Goal: Task Accomplishment & Management: Manage account settings

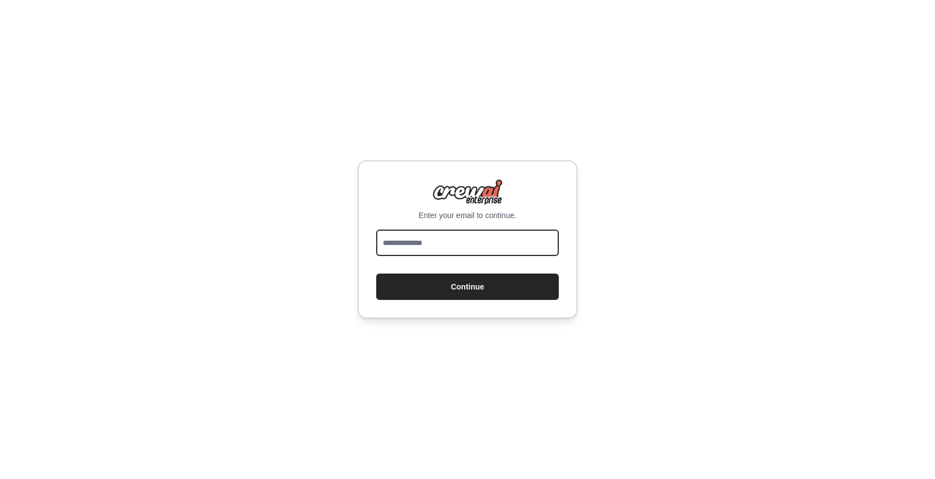
click at [459, 242] on input "email" at bounding box center [467, 243] width 183 height 26
type input "**********"
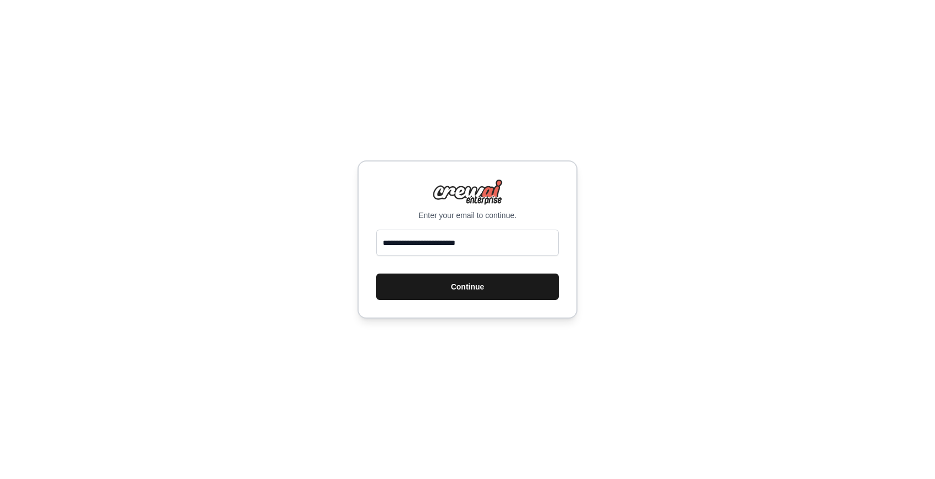
click at [459, 281] on button "Continue" at bounding box center [467, 287] width 183 height 26
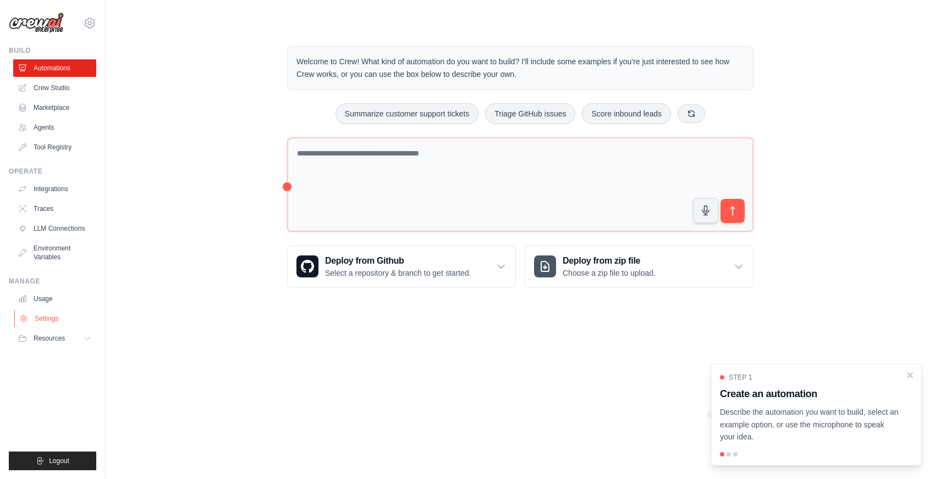
click at [51, 318] on link "Settings" at bounding box center [55, 319] width 83 height 18
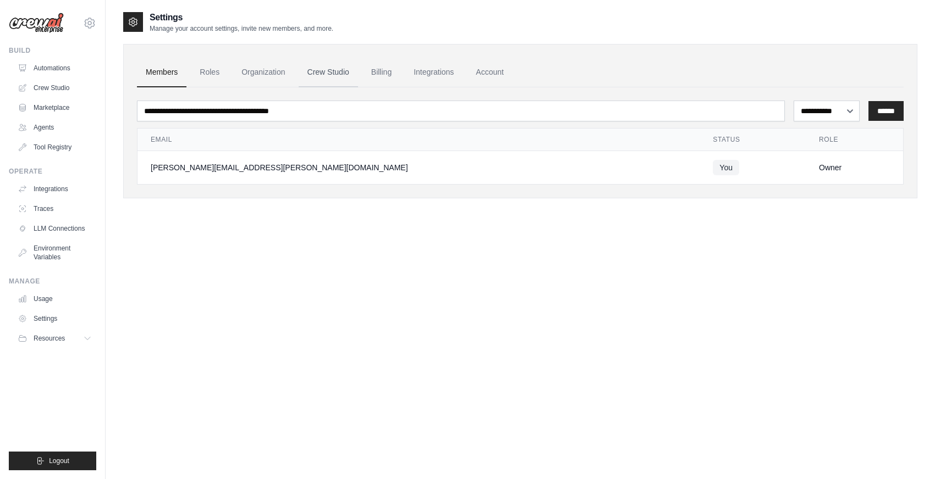
click at [333, 71] on link "Crew Studio" at bounding box center [328, 73] width 59 height 30
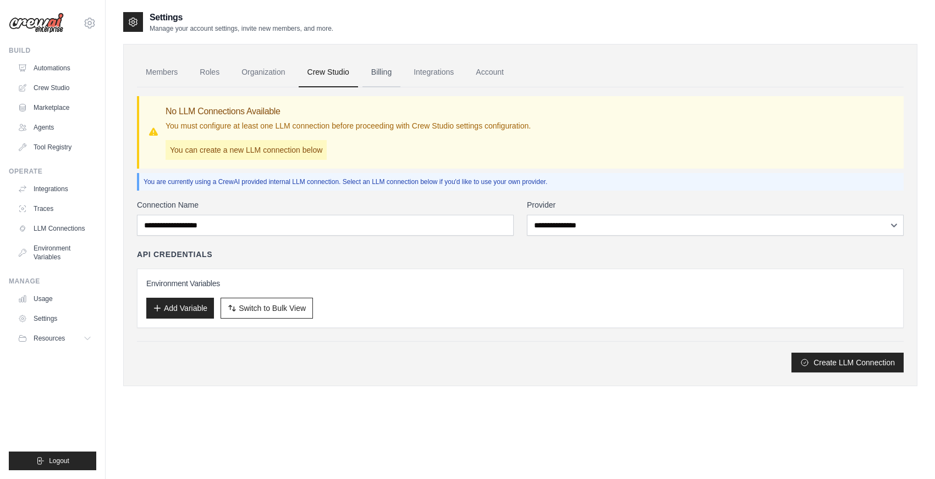
click at [388, 71] on link "Billing" at bounding box center [381, 73] width 38 height 30
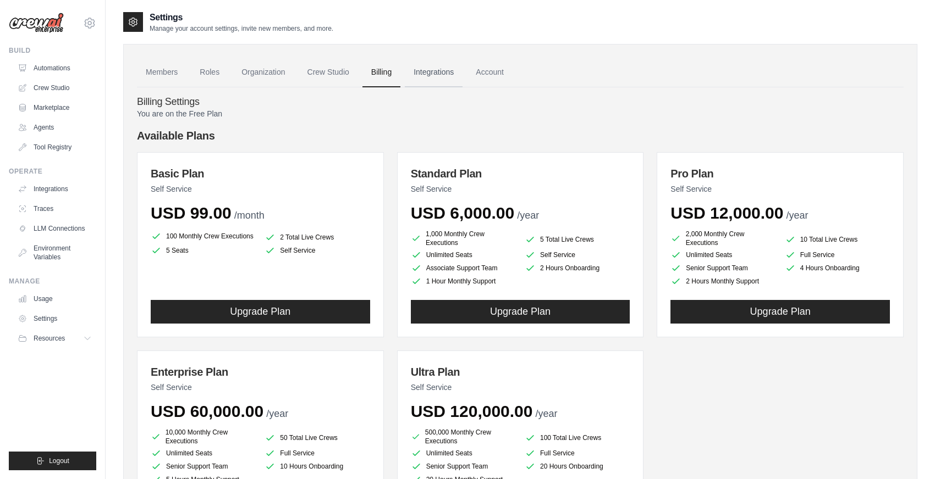
click at [440, 75] on link "Integrations" at bounding box center [434, 73] width 58 height 30
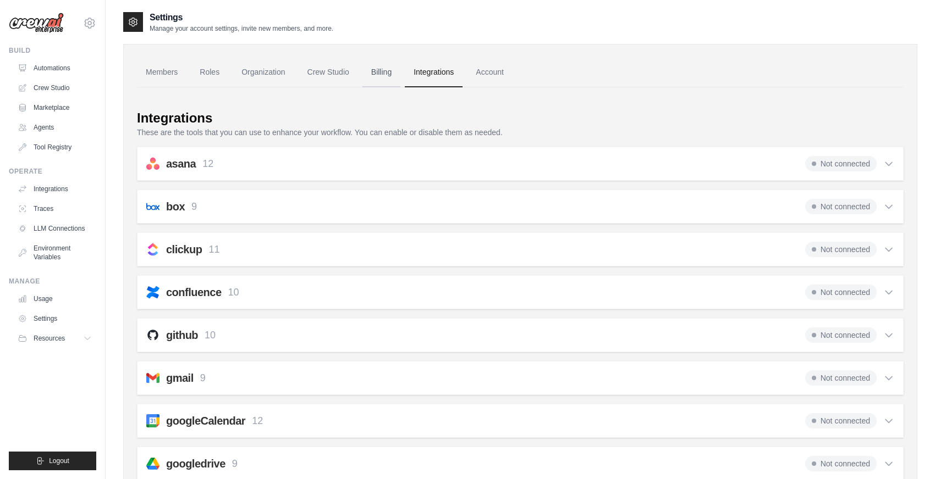
click at [384, 73] on link "Billing" at bounding box center [381, 73] width 38 height 30
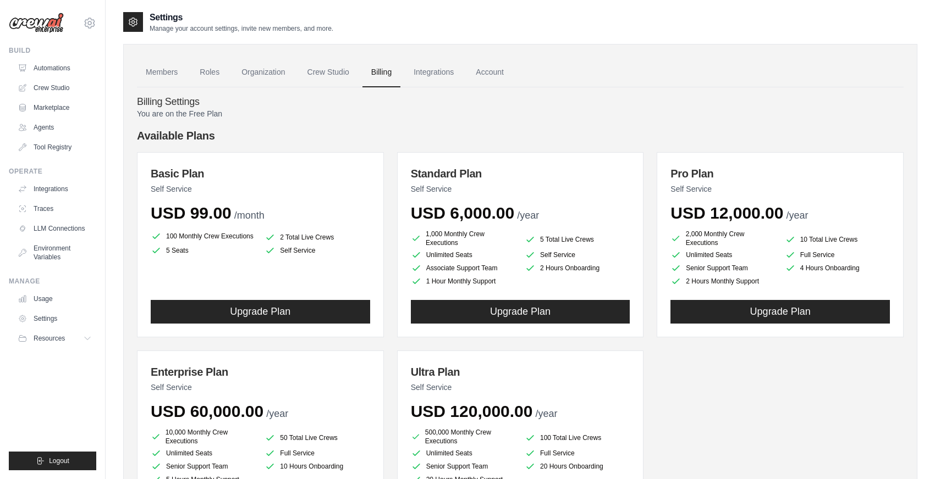
drag, startPoint x: 251, startPoint y: 235, endPoint x: 165, endPoint y: 235, distance: 85.2
click at [165, 235] on li "100 Monthly Crew Executions" at bounding box center [203, 236] width 105 height 13
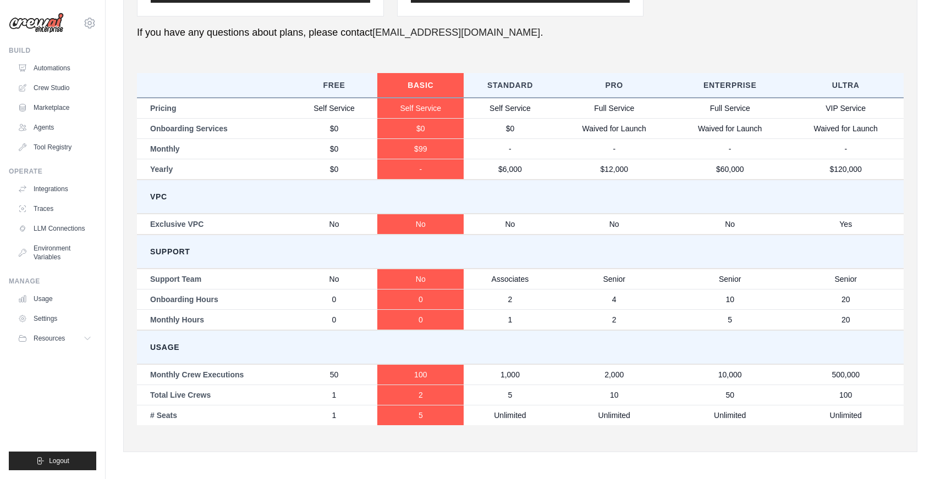
scroll to position [521, 0]
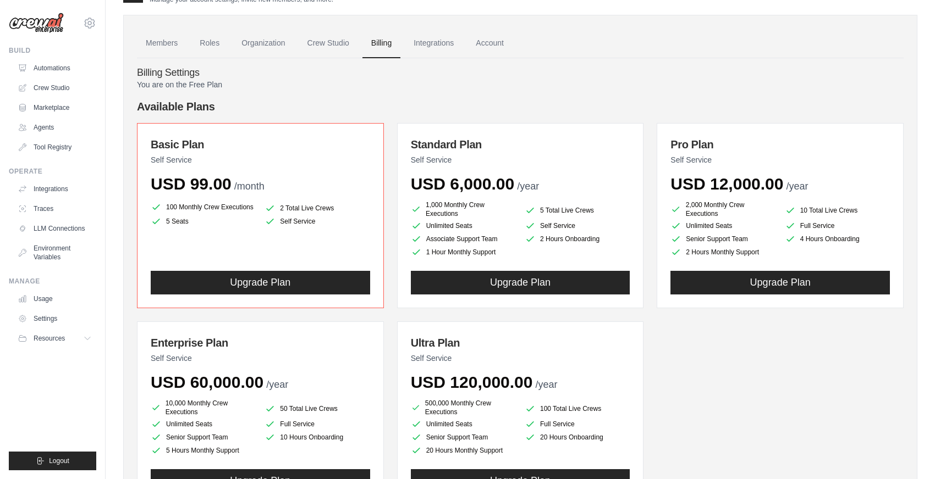
click at [234, 223] on li "5 Seats" at bounding box center [203, 221] width 105 height 11
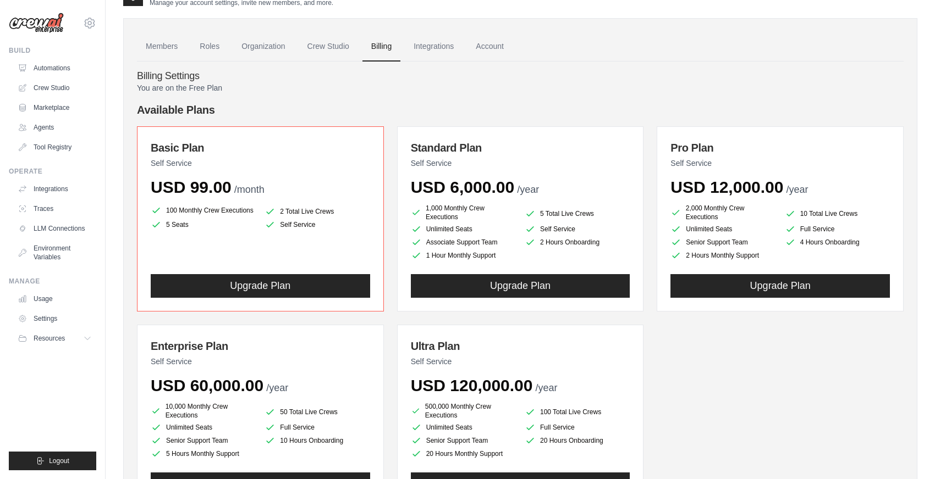
scroll to position [24, 0]
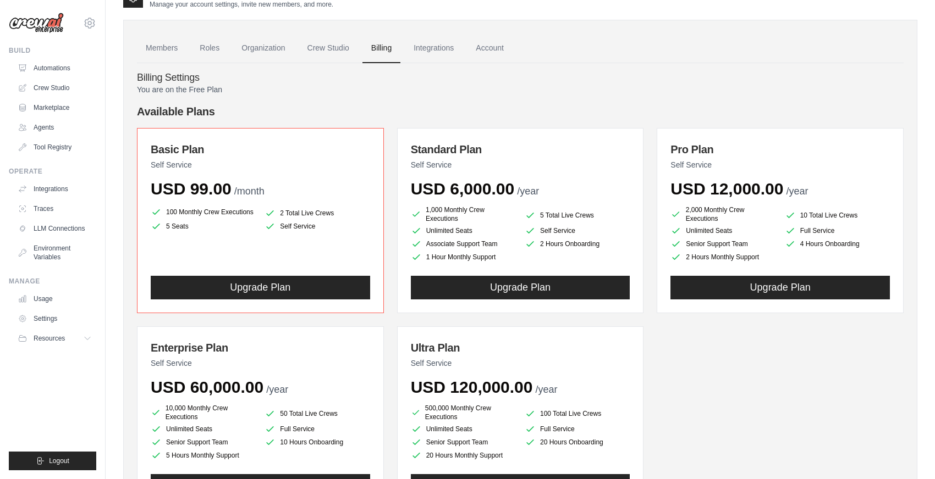
click at [626, 73] on h4 "Billing Settings" at bounding box center [520, 78] width 766 height 12
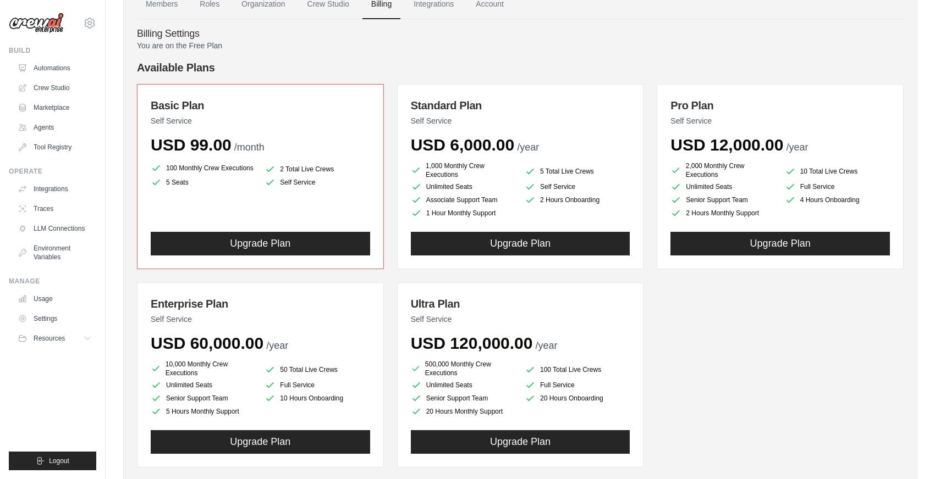
scroll to position [72, 0]
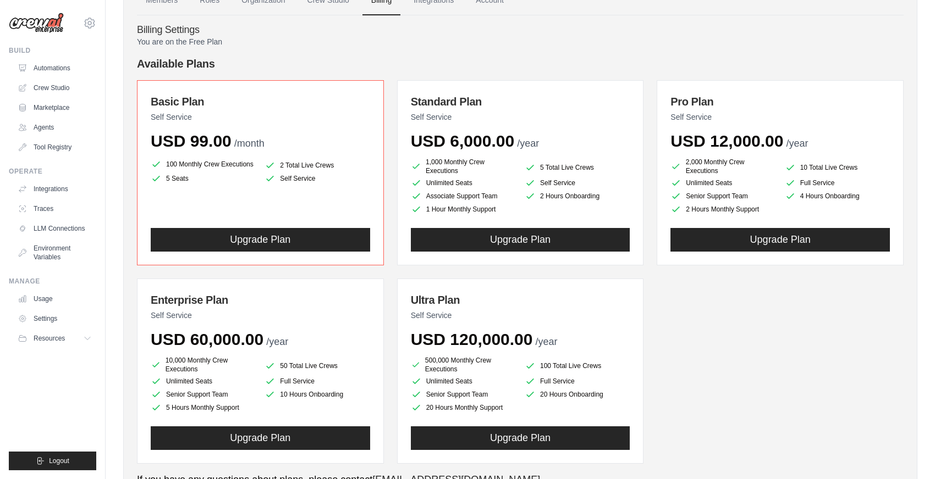
drag, startPoint x: 813, startPoint y: 141, endPoint x: 666, endPoint y: 137, distance: 146.9
click at [666, 137] on div "Pro Plan Self Service USD 12,000.00 /year 2,000 Monthly Crew Executions 10 Tota…" at bounding box center [779, 172] width 247 height 185
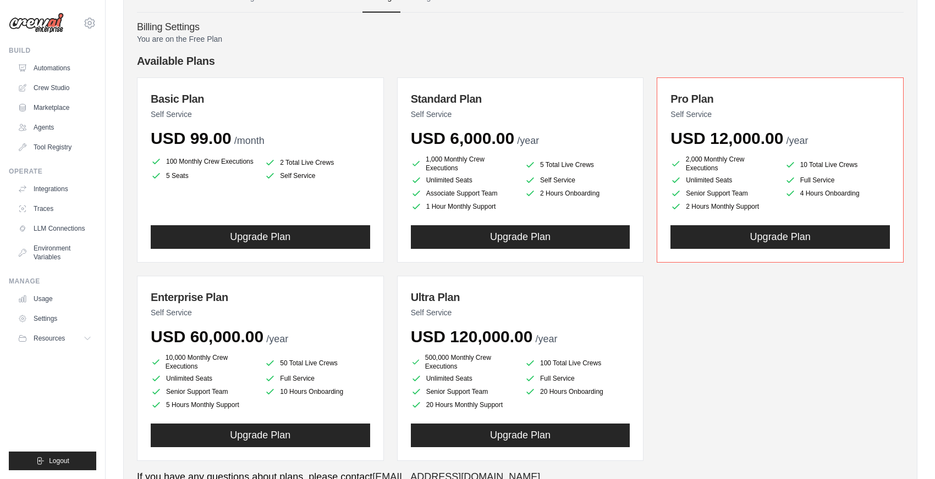
click at [815, 29] on h4 "Billing Settings" at bounding box center [520, 27] width 766 height 12
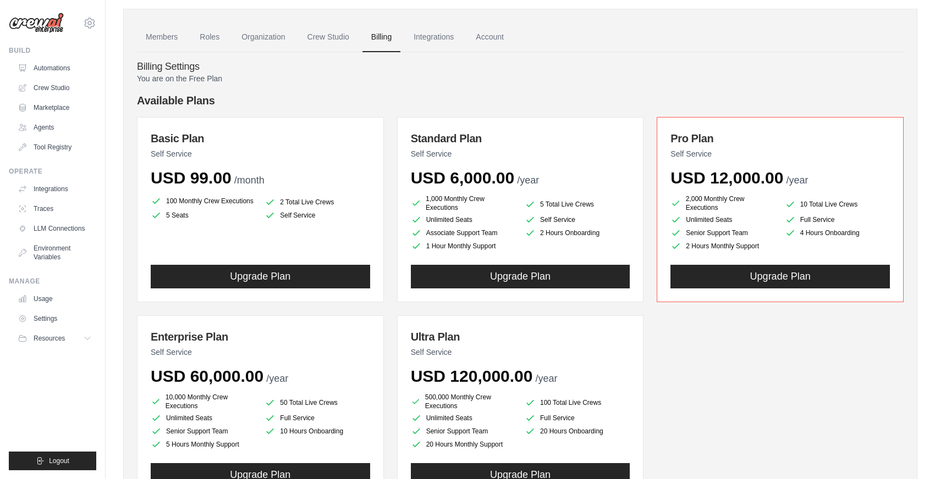
scroll to position [35, 0]
